Goal: Task Accomplishment & Management: Manage account settings

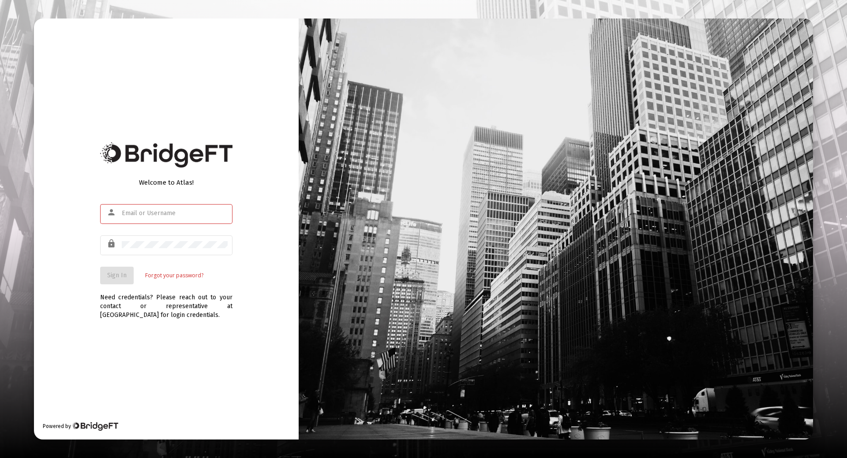
click at [125, 216] on input "text" at bounding box center [175, 213] width 106 height 7
type input "[EMAIL_ADDRESS][DOMAIN_NAME]"
click at [111, 273] on span "Sign In" at bounding box center [116, 275] width 19 height 7
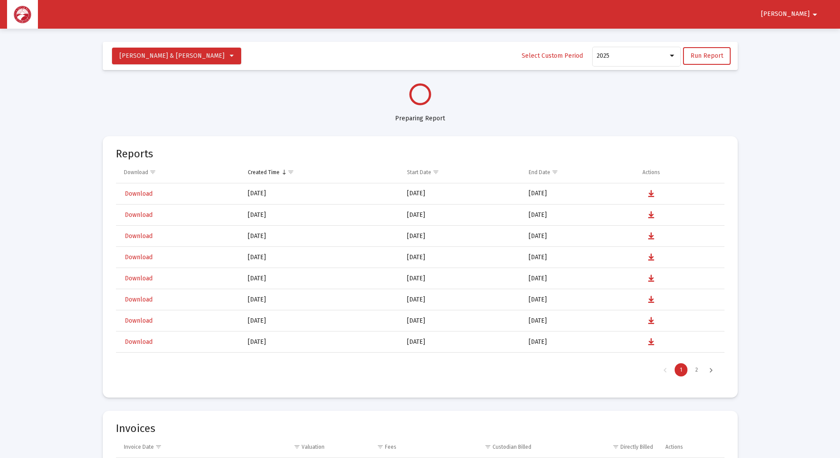
select select "View all"
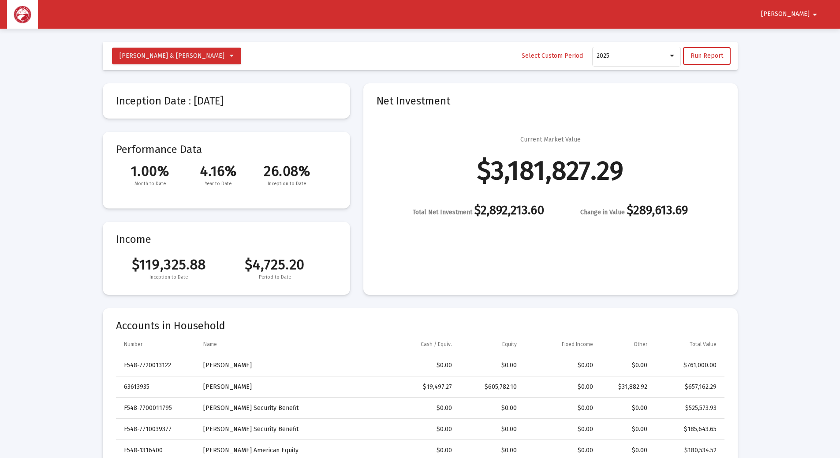
click at [813, 13] on mat-icon "arrow_drop_down" at bounding box center [815, 15] width 11 height 18
click at [803, 36] on button "Logout" at bounding box center [799, 37] width 49 height 21
